Goal: Navigation & Orientation: Find specific page/section

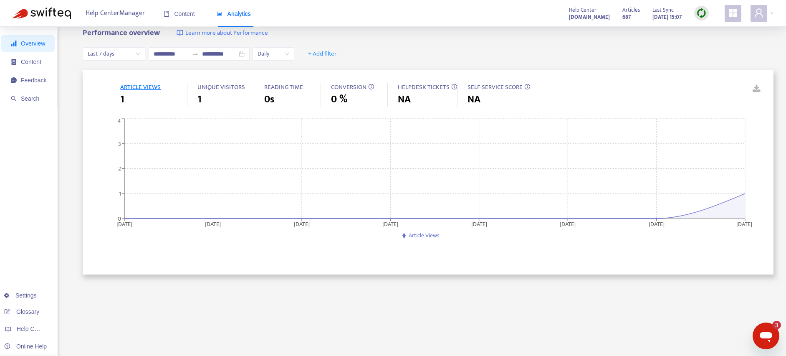
scroll to position [457, 0]
click at [28, 63] on span "Content" at bounding box center [31, 61] width 20 height 7
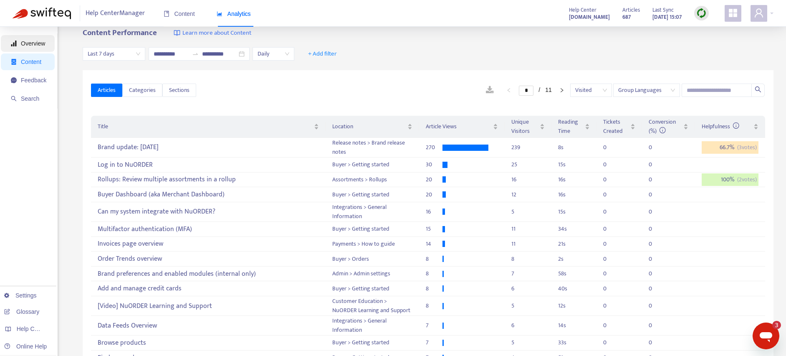
click at [31, 44] on span "Overview" at bounding box center [33, 43] width 24 height 7
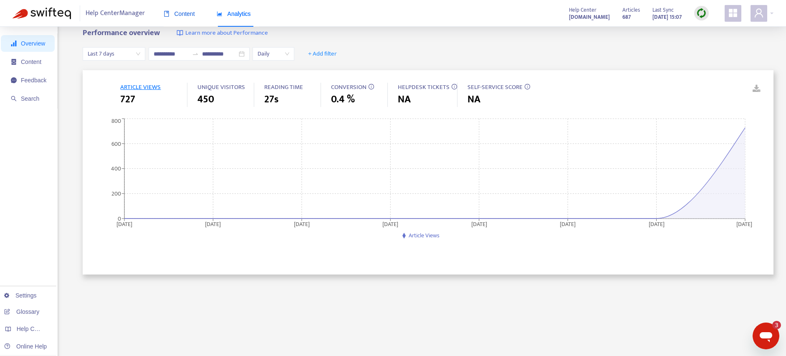
click at [178, 17] on div "Content" at bounding box center [179, 13] width 31 height 9
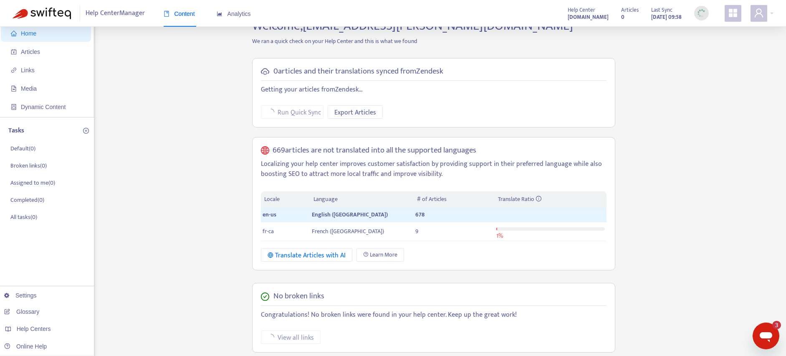
scroll to position [0, 0]
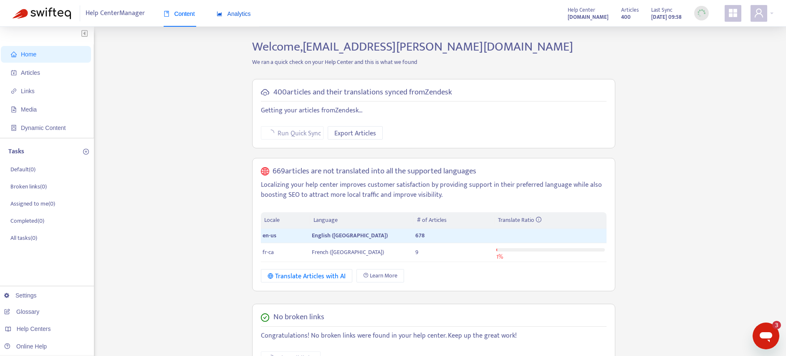
click at [225, 14] on span "Analytics" at bounding box center [234, 13] width 34 height 7
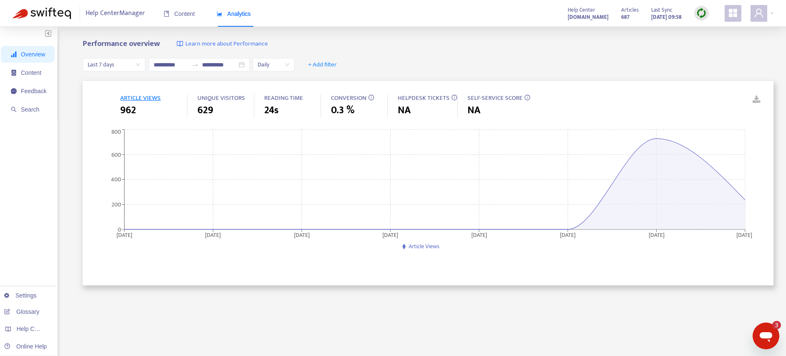
click at [129, 98] on span "ARTICLE VIEWS" at bounding box center [140, 98] width 40 height 10
click at [266, 62] on span "Daily" at bounding box center [274, 64] width 32 height 13
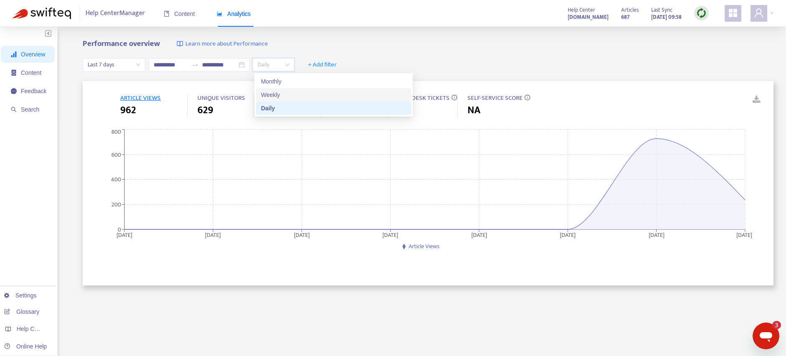
click at [274, 91] on div "Weekly" at bounding box center [333, 94] width 145 height 9
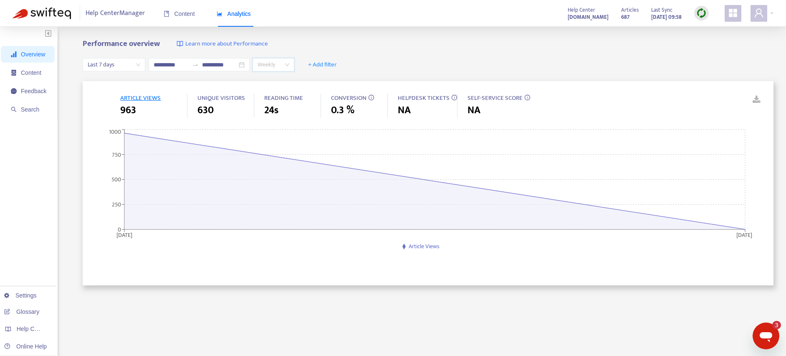
click at [292, 64] on div "Weekly" at bounding box center [274, 64] width 42 height 13
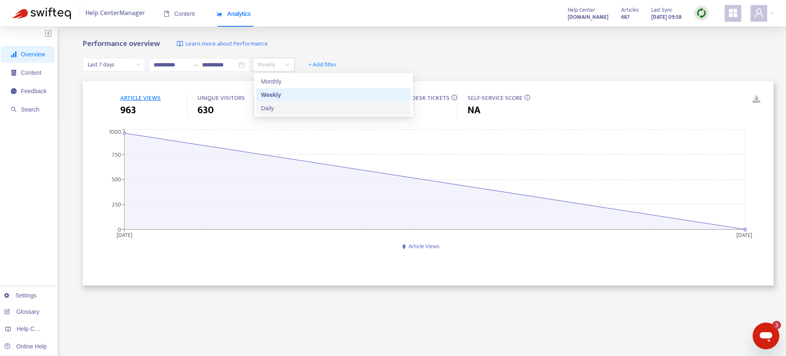
click at [273, 108] on div "Daily" at bounding box center [333, 108] width 145 height 9
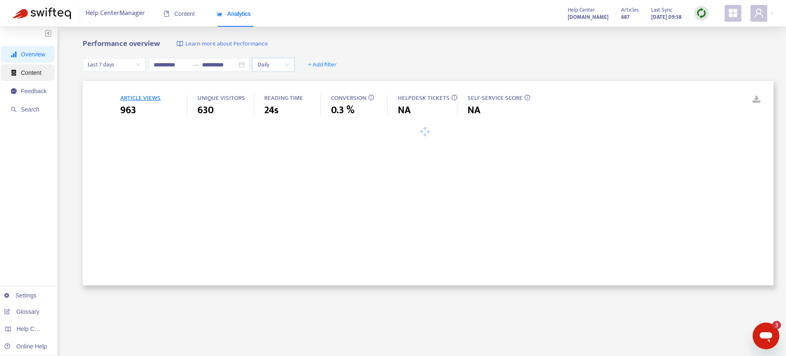
click at [34, 76] on span "Content" at bounding box center [28, 72] width 35 height 17
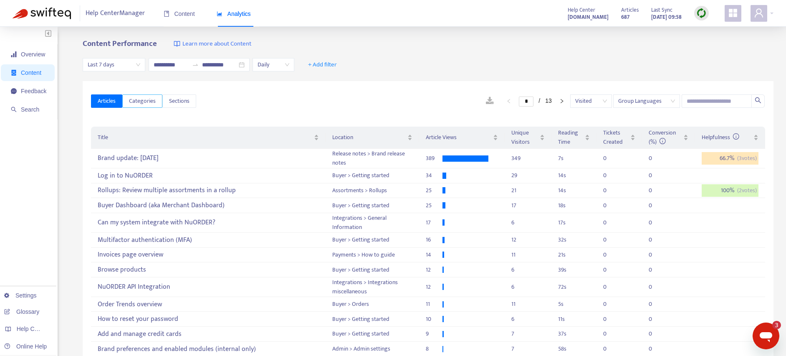
click at [148, 100] on span "Categories" at bounding box center [142, 100] width 27 height 9
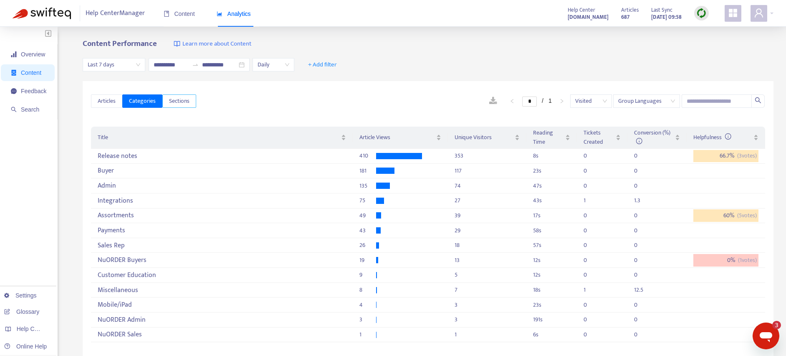
click at [182, 101] on span "Sections" at bounding box center [179, 100] width 20 height 9
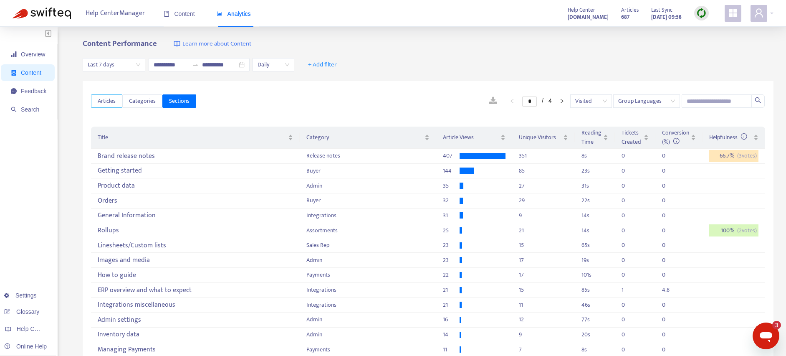
click at [105, 102] on span "Articles" at bounding box center [107, 100] width 18 height 9
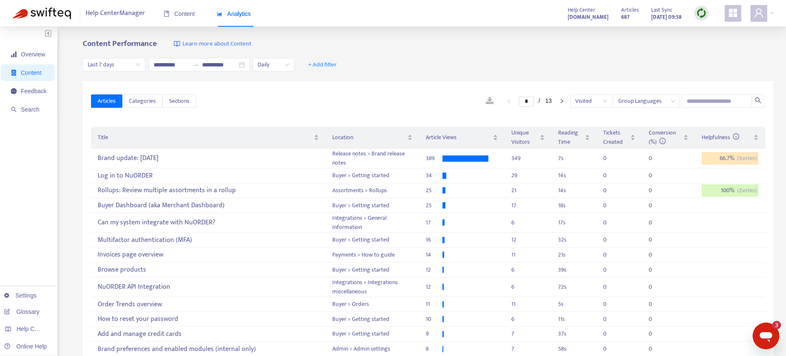
click at [114, 16] on span "Help Center Manager" at bounding box center [115, 13] width 59 height 16
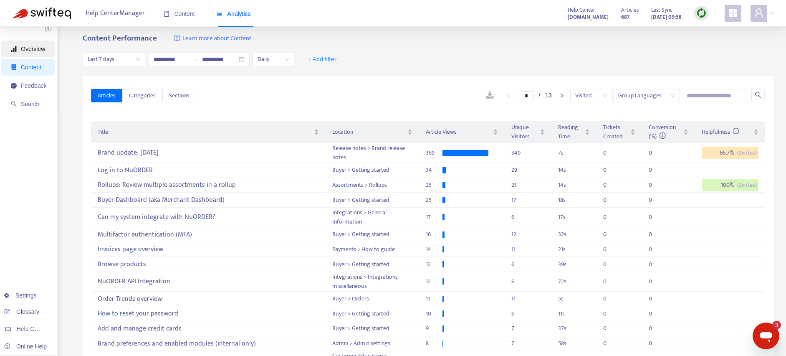
click at [28, 45] on span "Overview" at bounding box center [33, 48] width 24 height 7
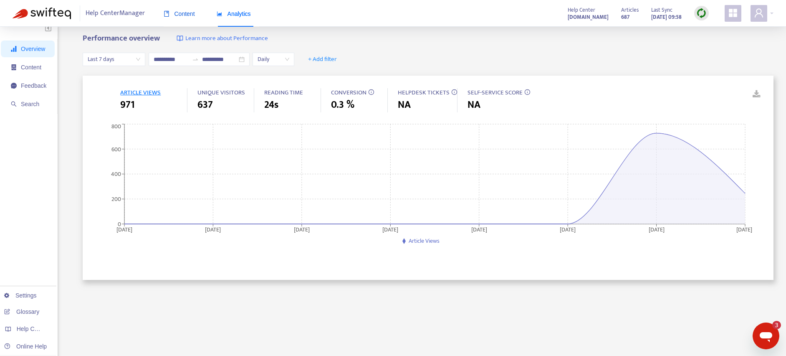
click at [178, 11] on span "Content" at bounding box center [179, 13] width 31 height 7
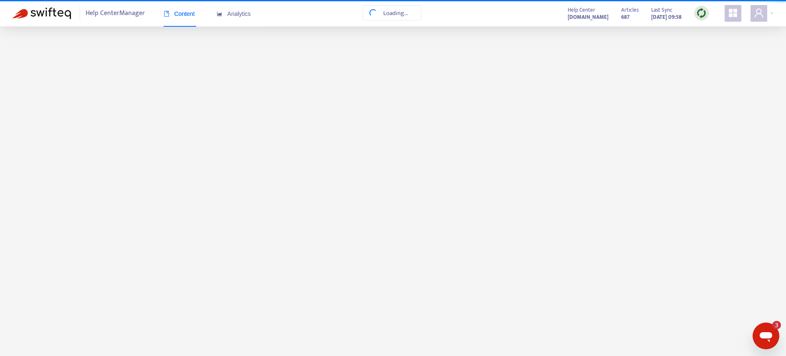
scroll to position [0, 0]
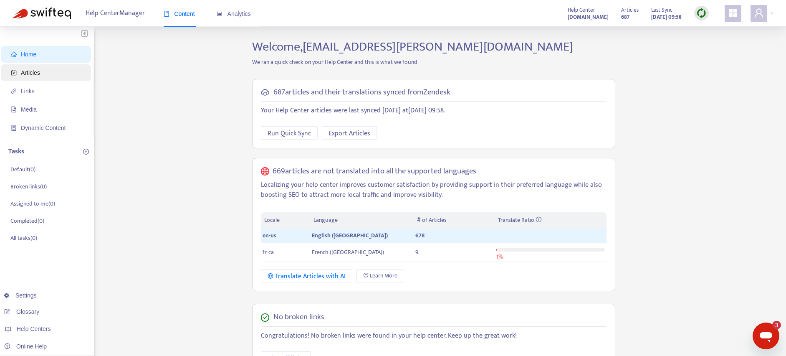
click at [45, 75] on span "Articles" at bounding box center [47, 72] width 73 height 17
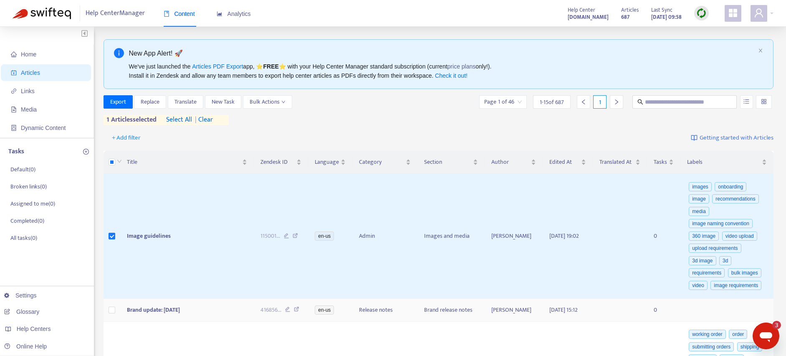
scroll to position [16, 0]
